Goal: Check status: Check status

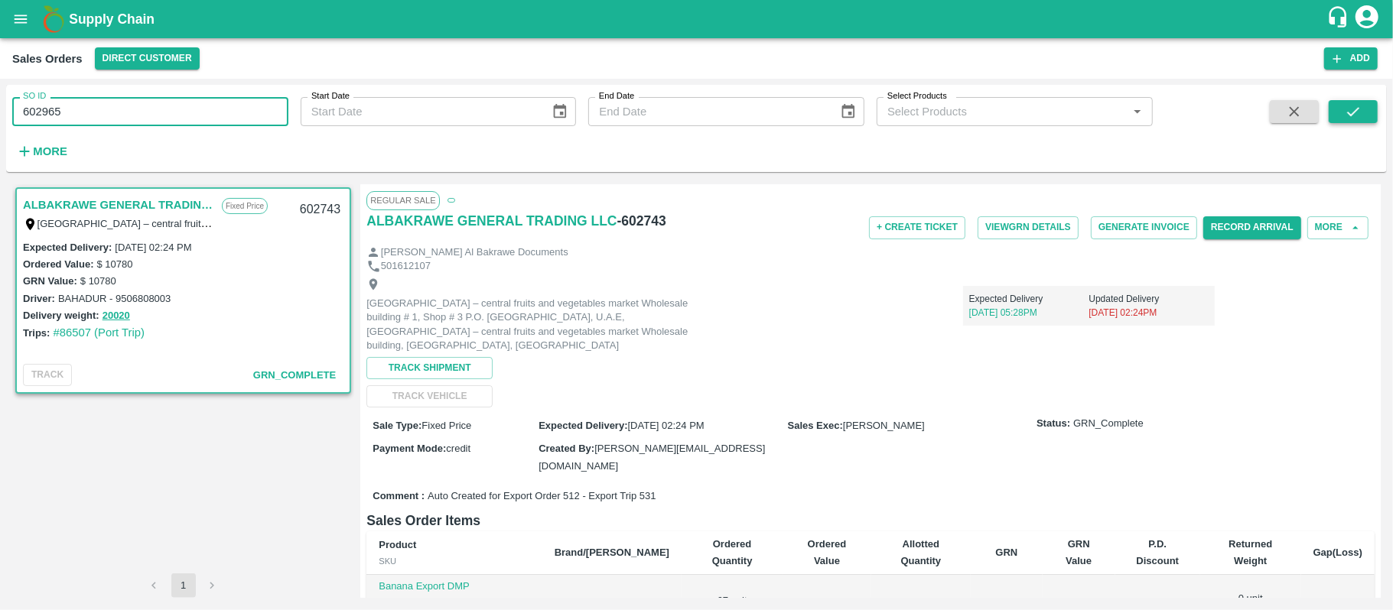
click at [1353, 107] on icon "submit" at bounding box center [1353, 111] width 17 height 17
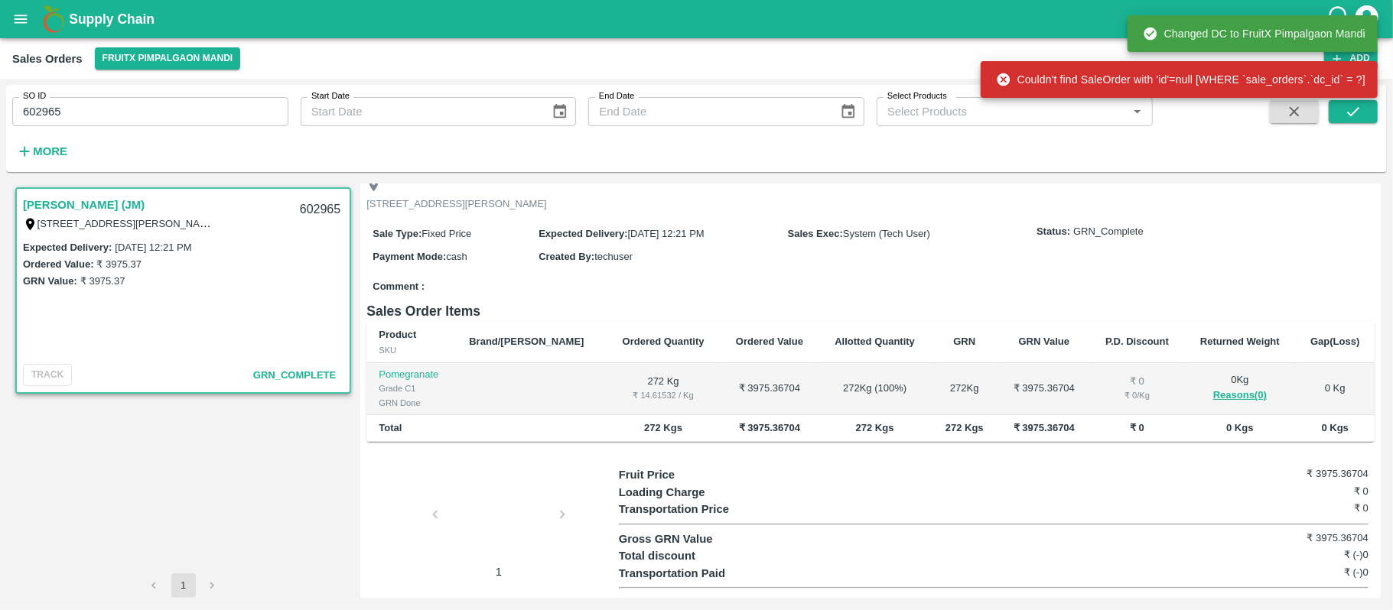
scroll to position [122, 0]
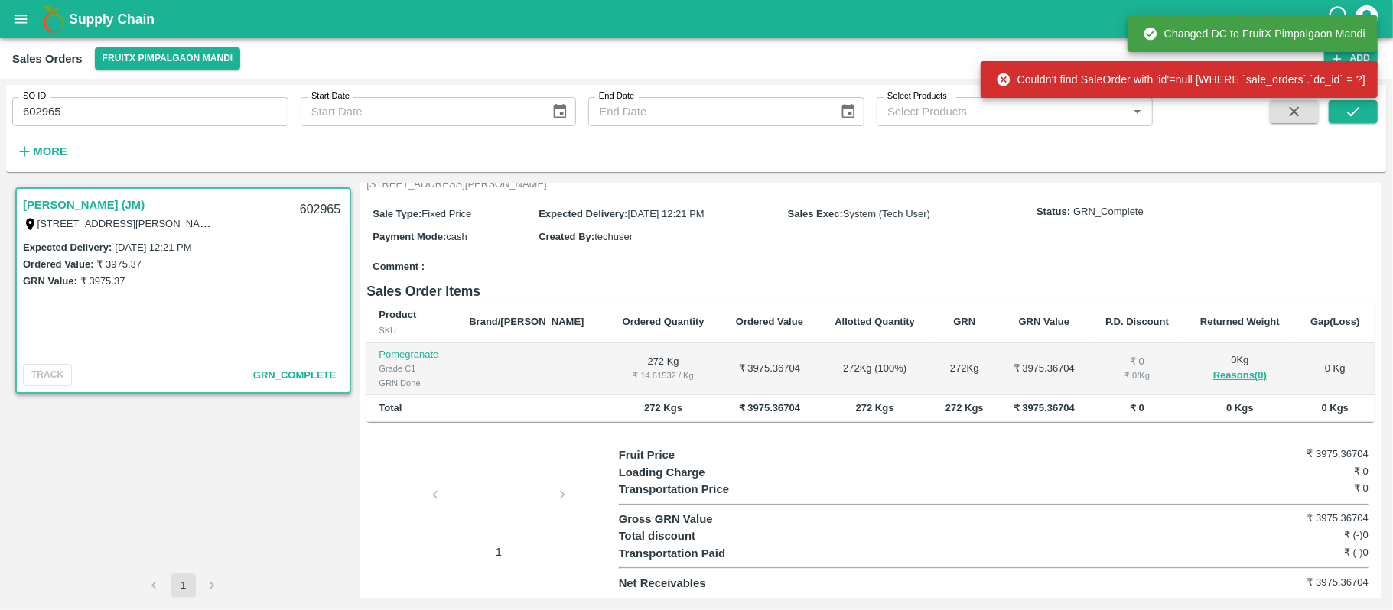
click at [516, 494] on div at bounding box center [498, 499] width 115 height 81
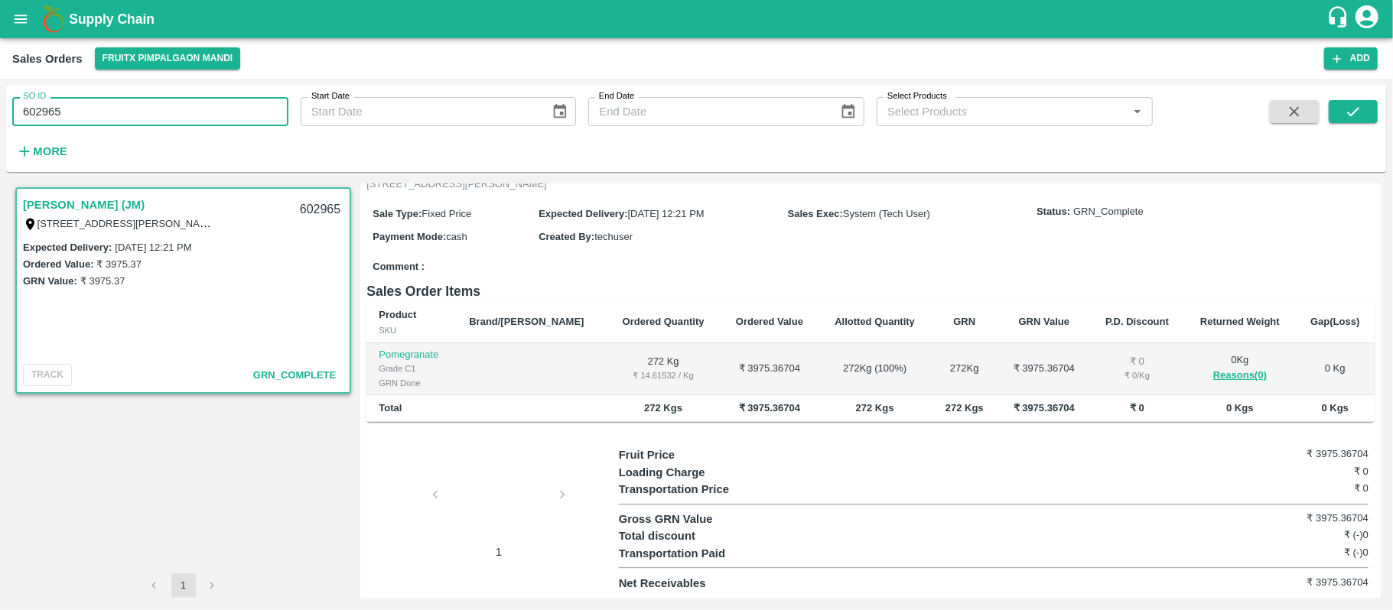
click at [72, 117] on input "602965" at bounding box center [150, 111] width 276 height 29
paste input "text"
type input "603172"
click at [1387, 99] on div "SO ID 603172 SO ID Start Date Start Date End Date End Date Select Products Sele…" at bounding box center [696, 345] width 1393 height 532
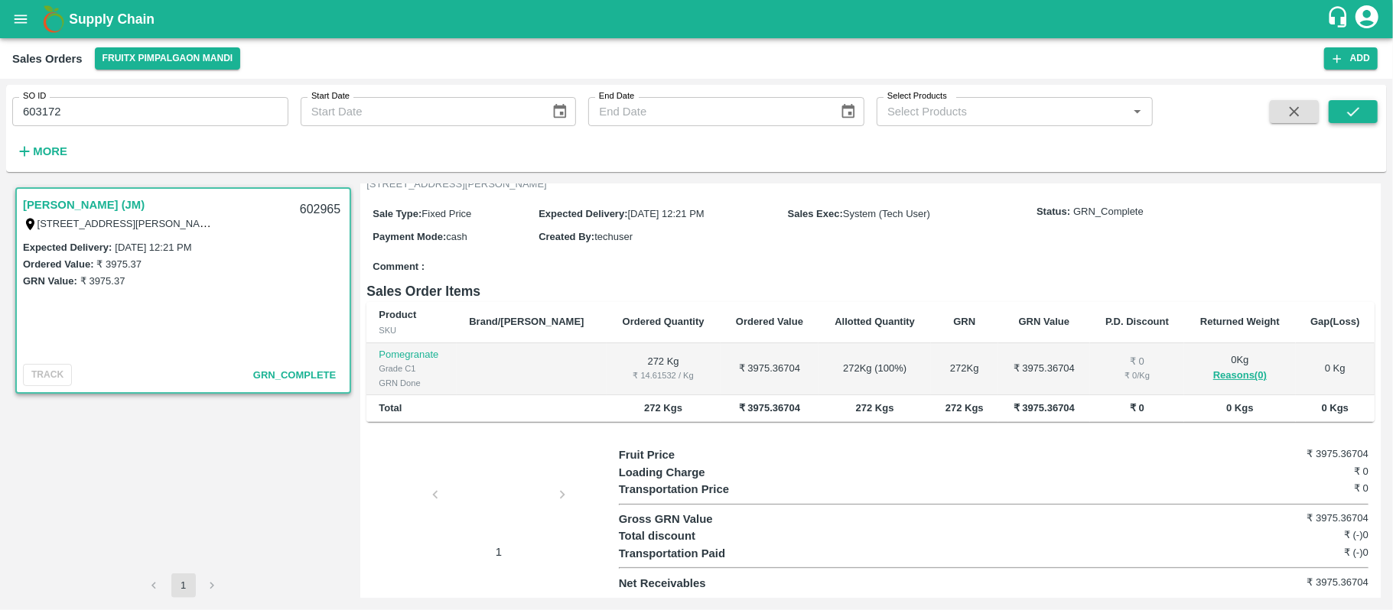
click at [1351, 111] on icon "submit" at bounding box center [1353, 111] width 17 height 17
